Goal: Task Accomplishment & Management: Manage account settings

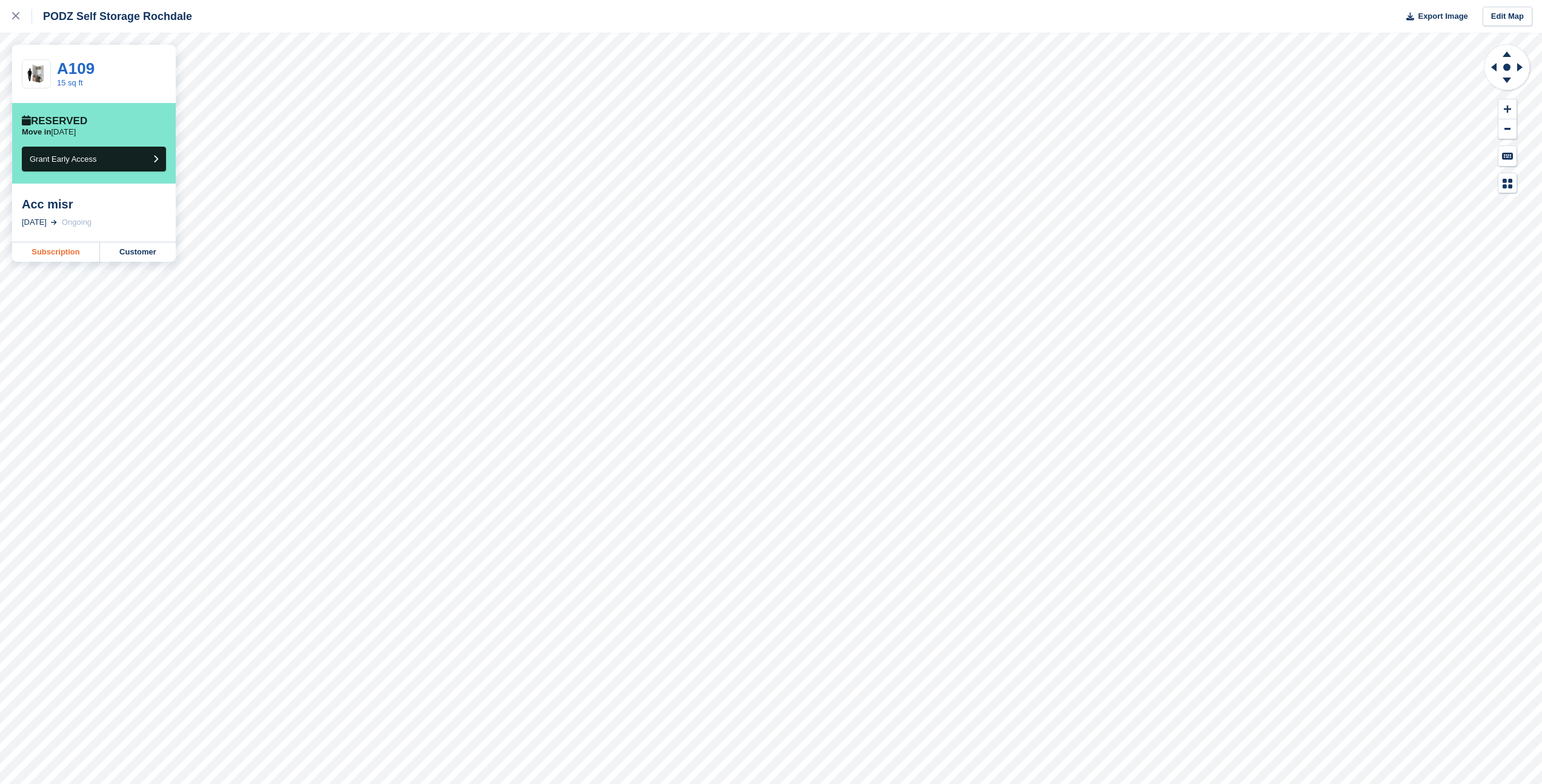
click at [71, 251] on link "Subscription" at bounding box center [56, 251] width 88 height 19
click at [65, 248] on link "Subscription" at bounding box center [56, 251] width 88 height 19
click at [123, 159] on button "Grant Early Access" at bounding box center [93, 158] width 144 height 25
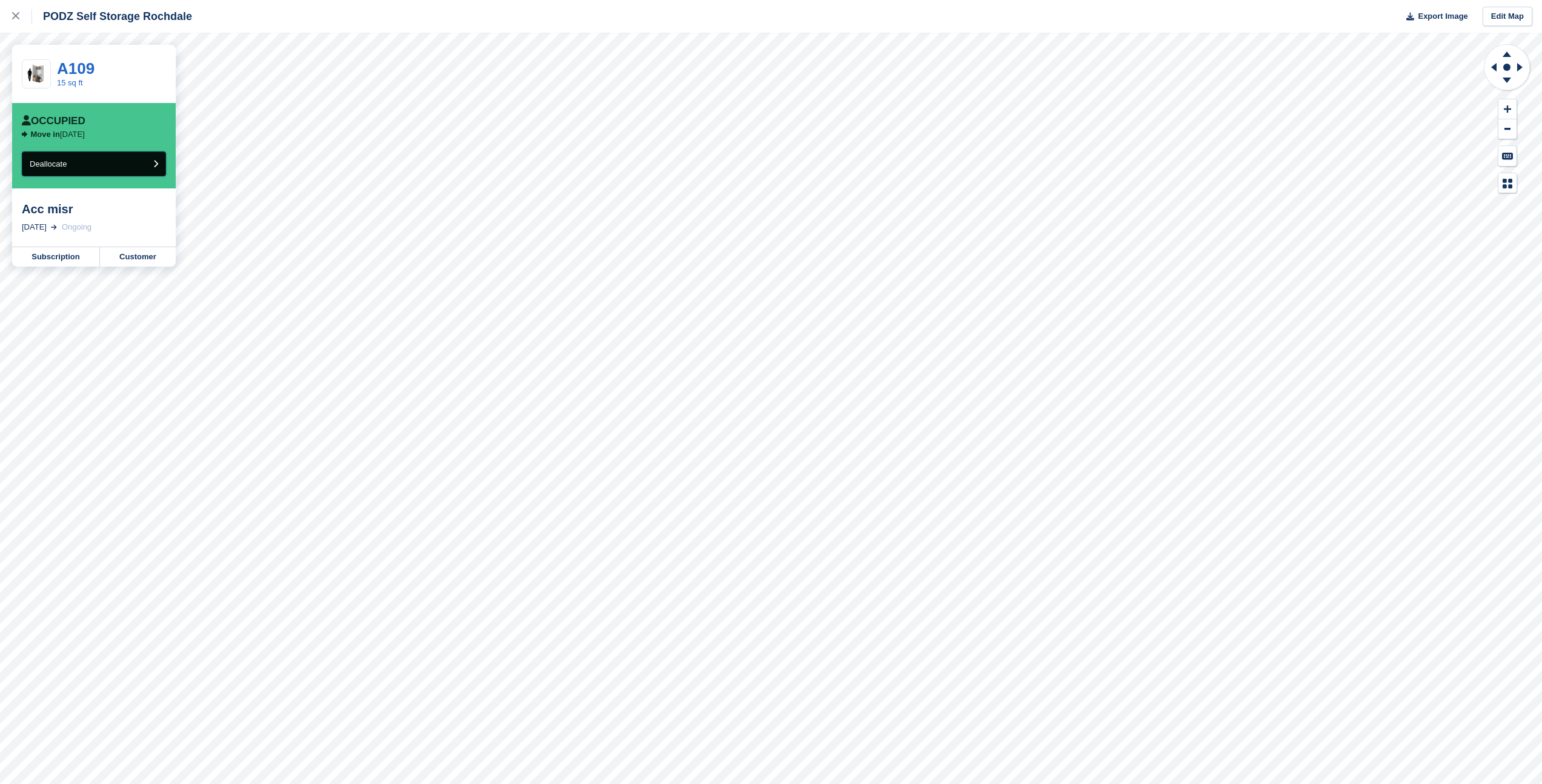
click at [119, 161] on button "Deallocate" at bounding box center [93, 163] width 144 height 25
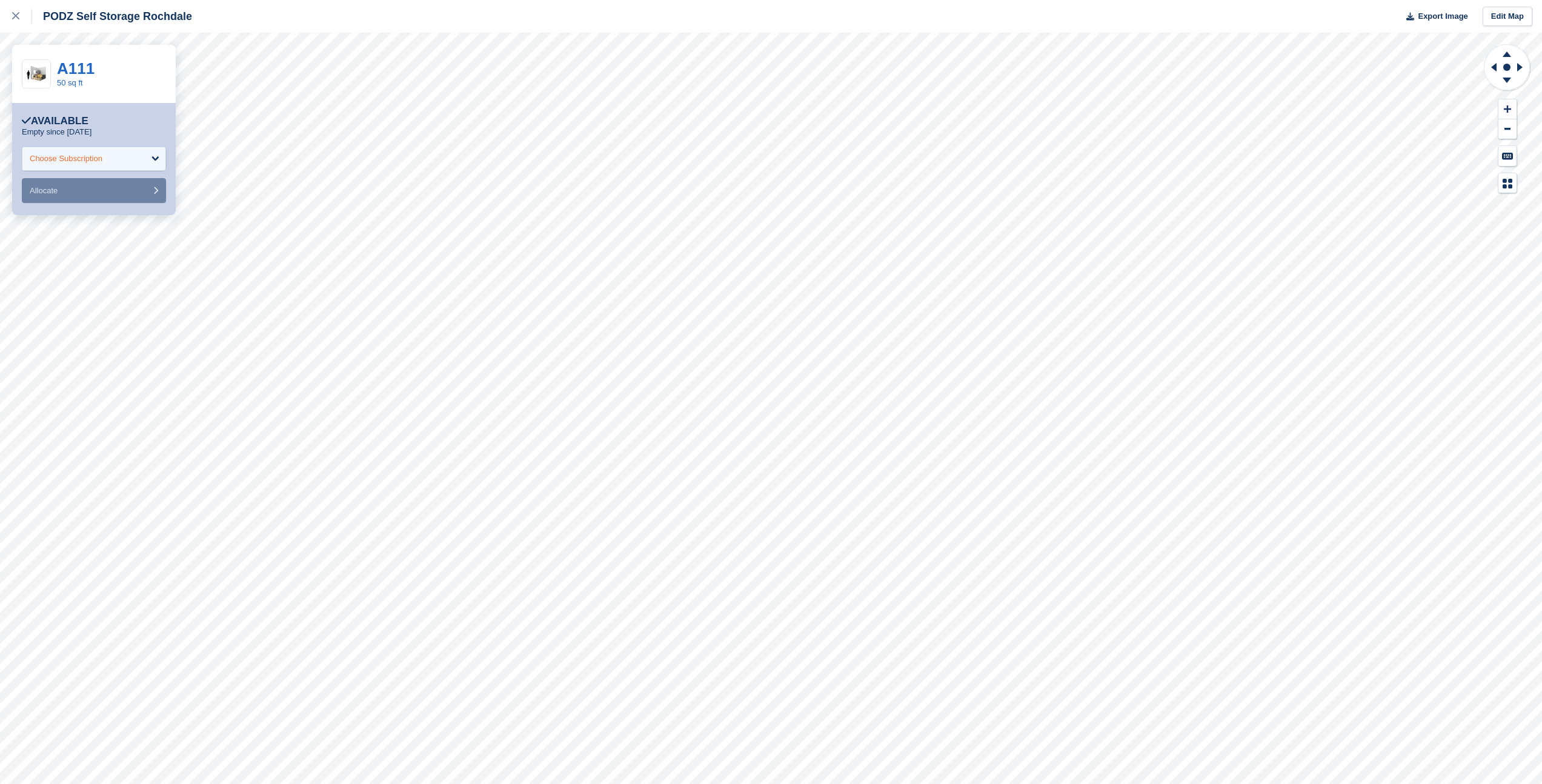
click at [155, 157] on div "Choose Subscription" at bounding box center [93, 158] width 144 height 24
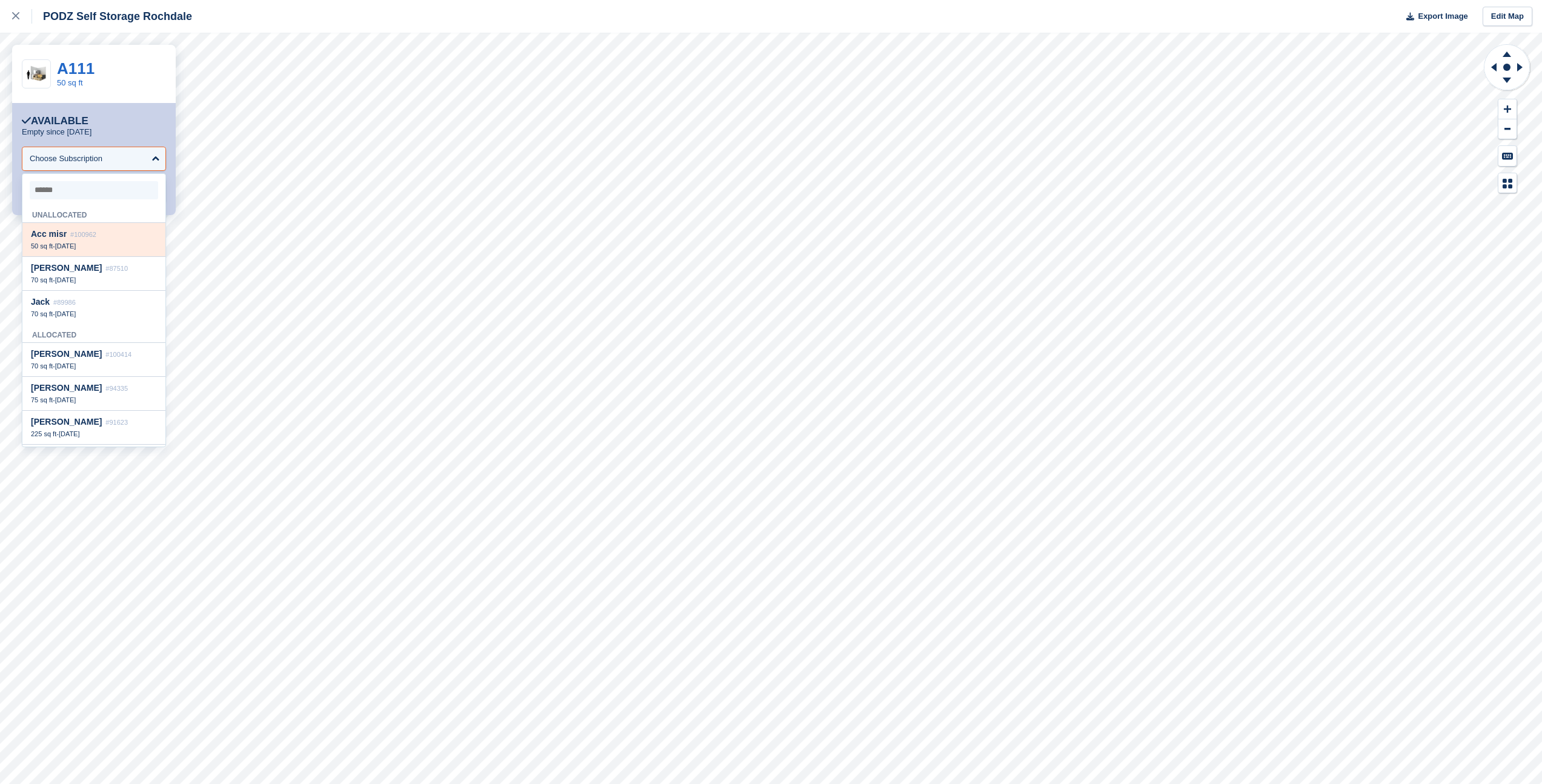
click at [113, 244] on div "50 sq ft - 1 Jan, 2027" at bounding box center [94, 245] width 126 height 8
select select "******"
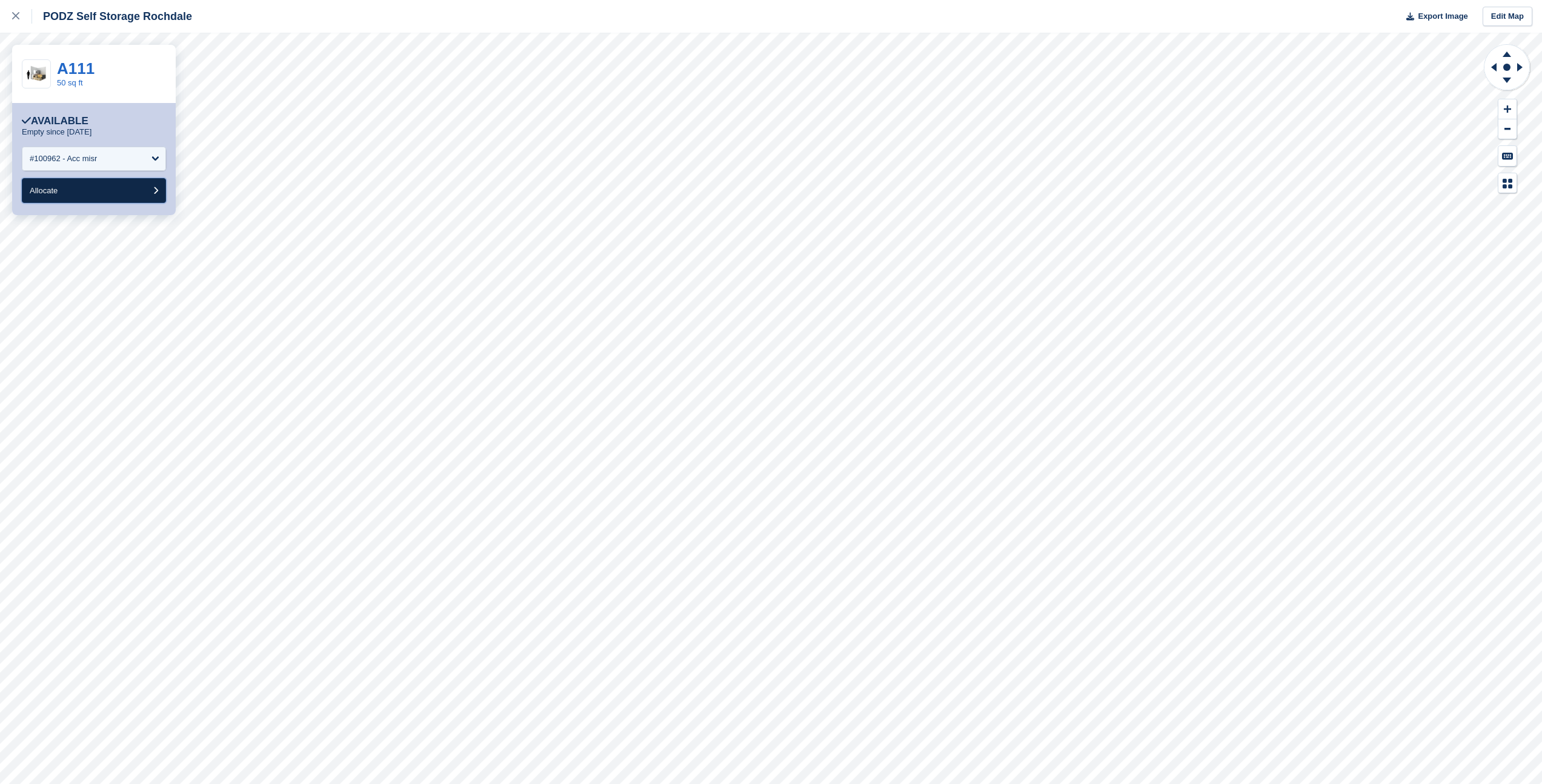
click at [132, 191] on button "Allocate" at bounding box center [93, 190] width 144 height 25
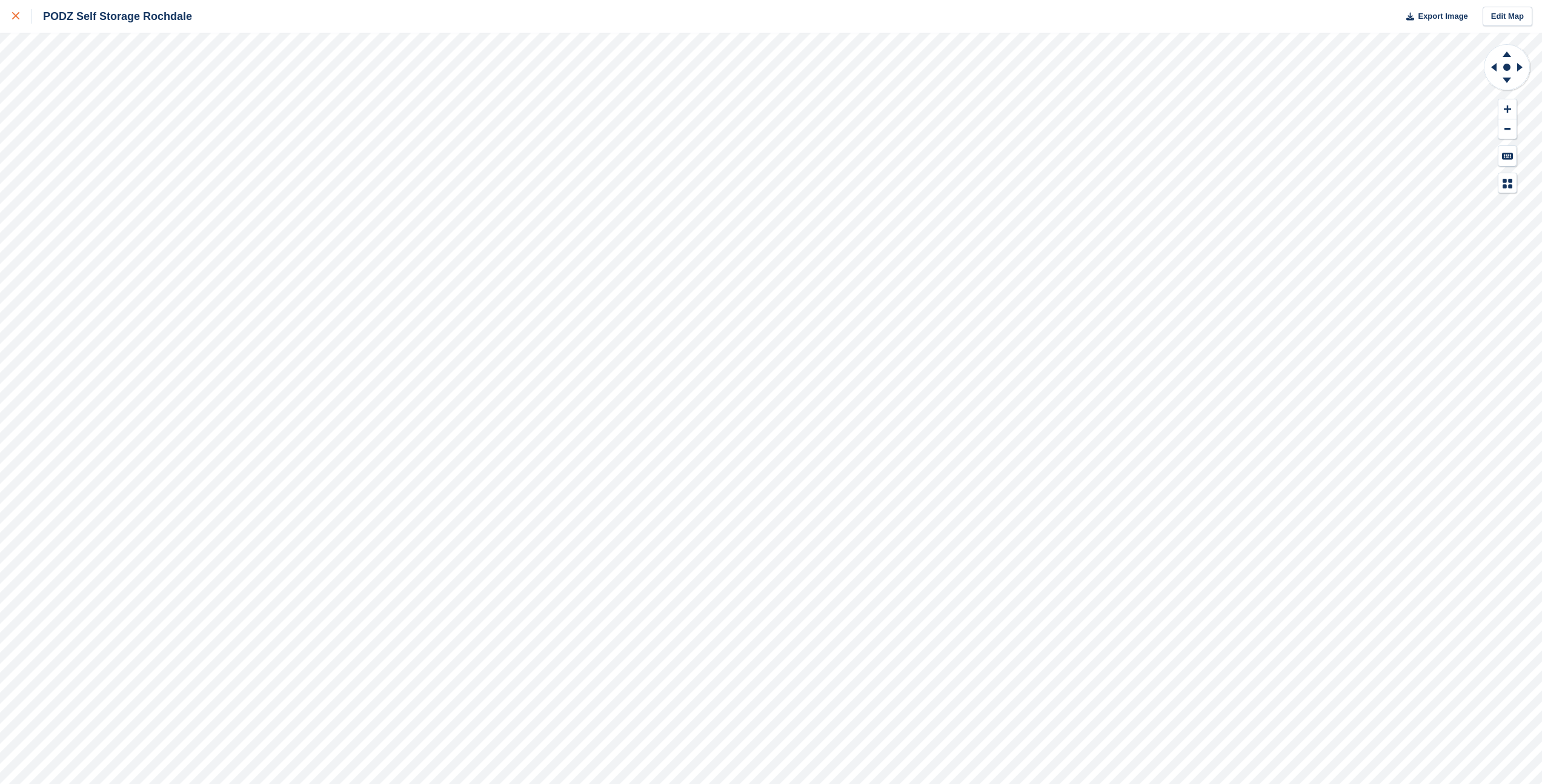
click at [10, 16] on link at bounding box center [16, 16] width 32 height 33
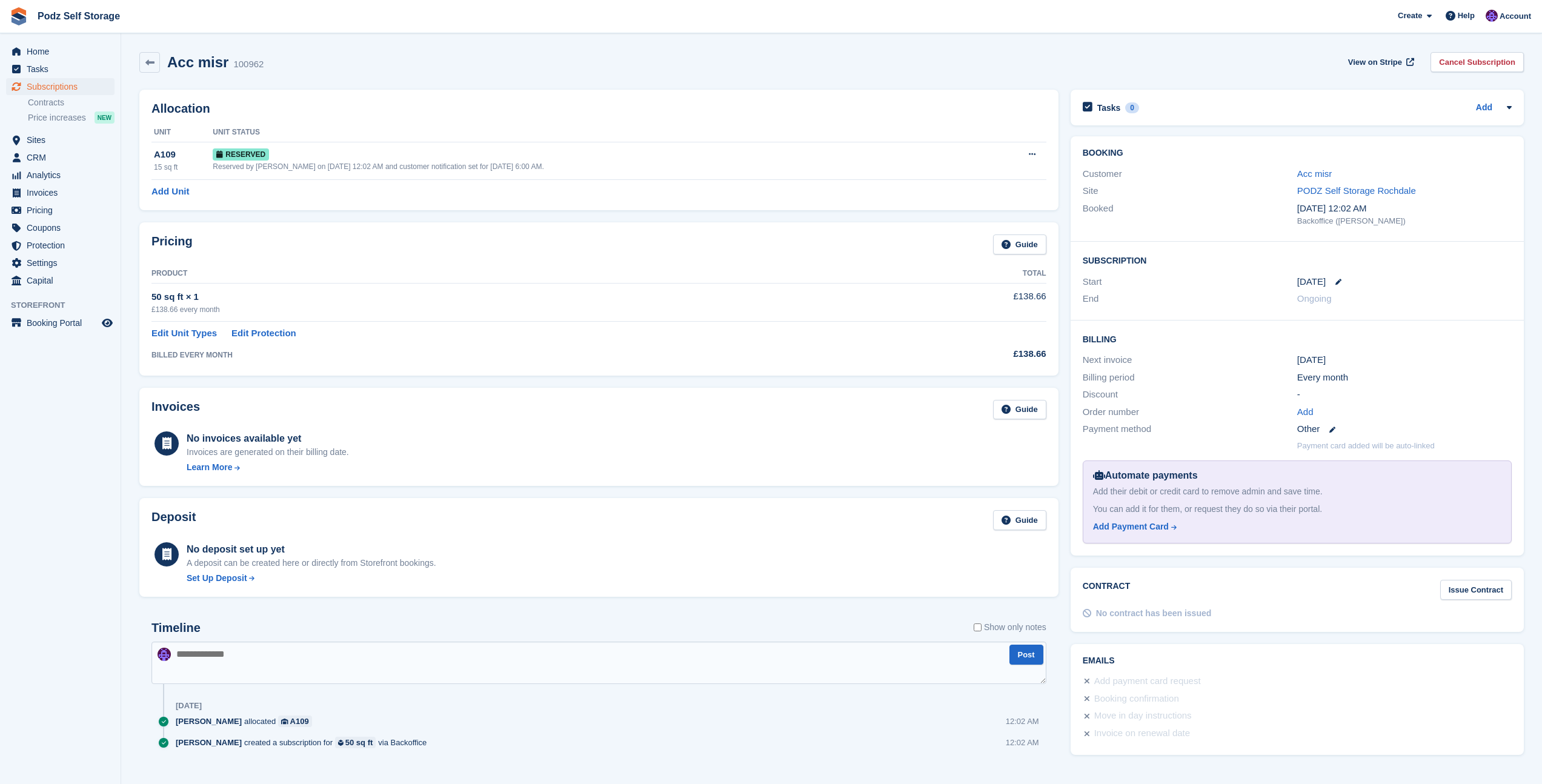
scroll to position [16, 0]
click at [555, 155] on div "Reserved" at bounding box center [599, 154] width 773 height 13
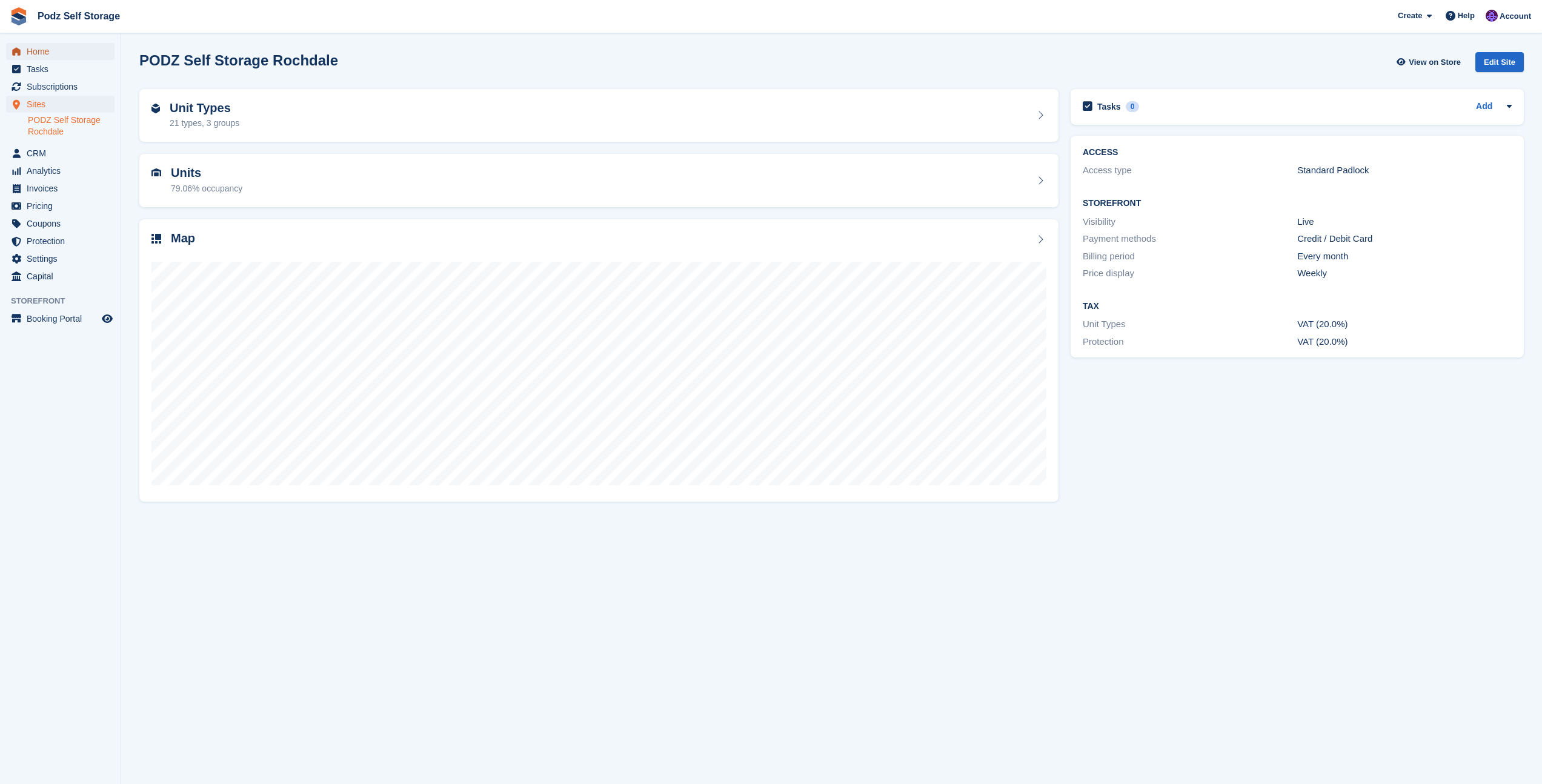
click at [33, 47] on span "Home" at bounding box center [62, 51] width 72 height 17
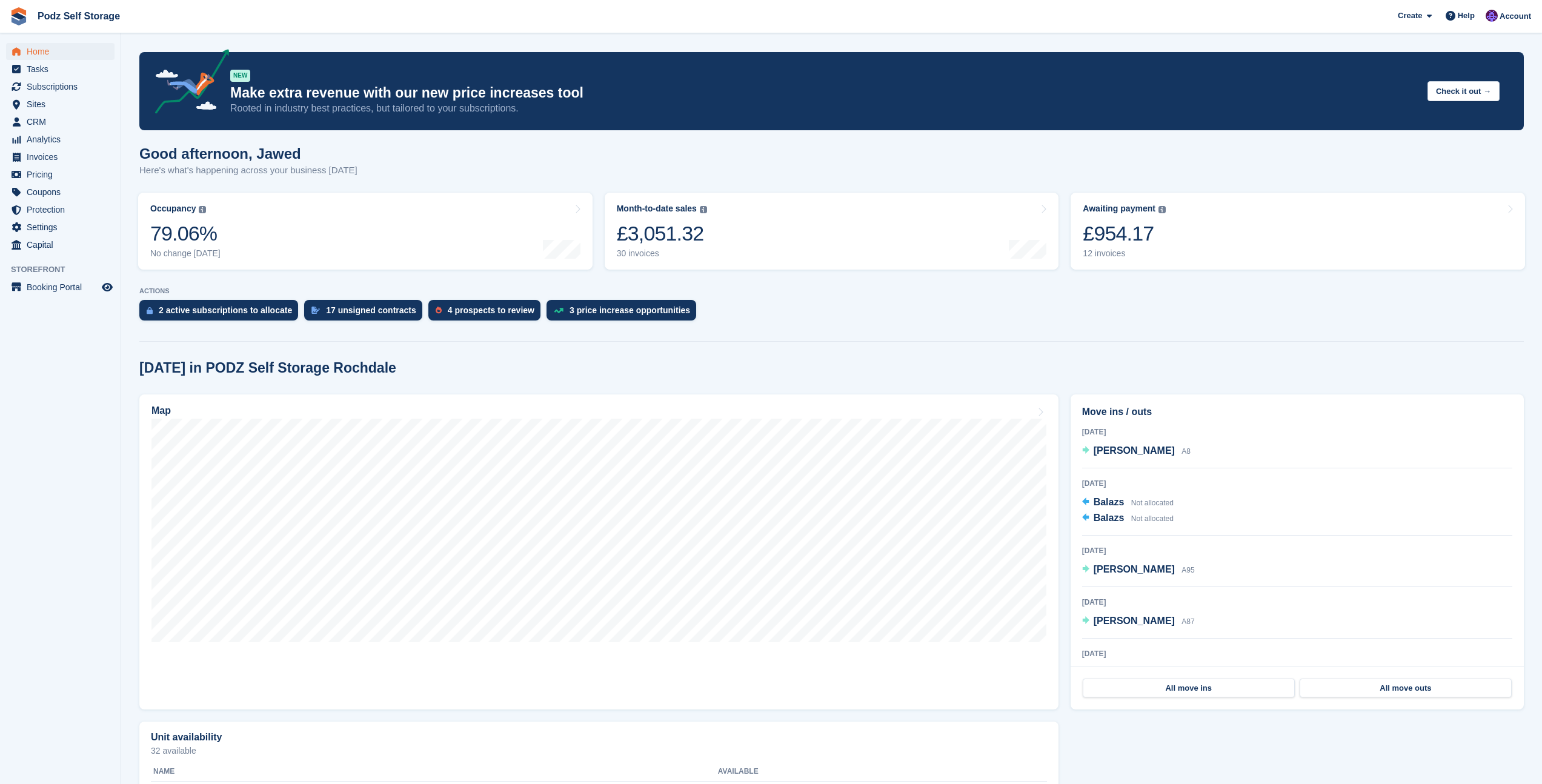
click at [543, 20] on span "Podz Self Storage Create Subscription Invoice Contact Deal Discount Page Help C…" at bounding box center [771, 16] width 1542 height 33
